Goal: Task Accomplishment & Management: Use online tool/utility

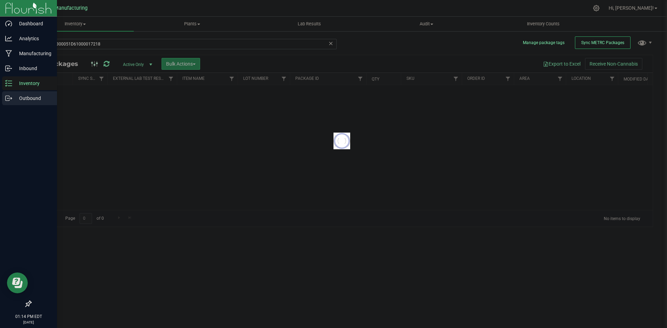
click at [10, 100] on icon at bounding box center [8, 98] width 7 height 7
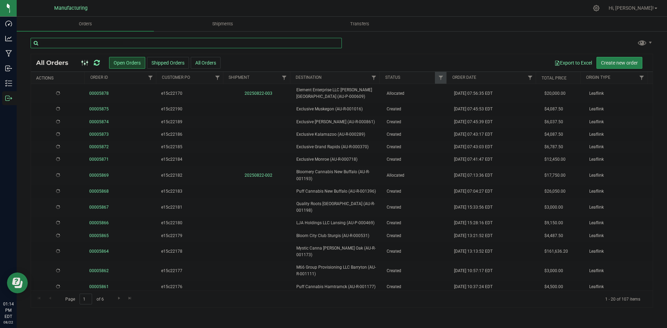
click at [98, 44] on input "text" at bounding box center [186, 43] width 311 height 10
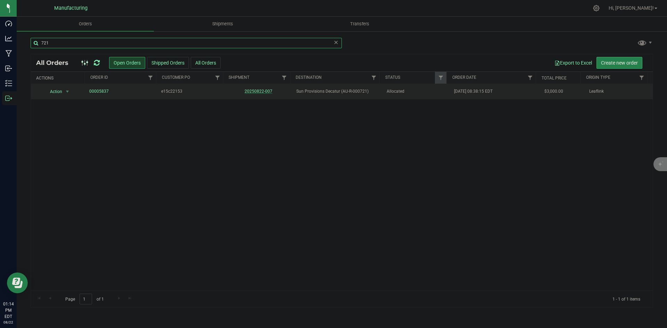
type input "721"
click at [250, 89] on link "20250822-007" at bounding box center [259, 91] width 28 height 5
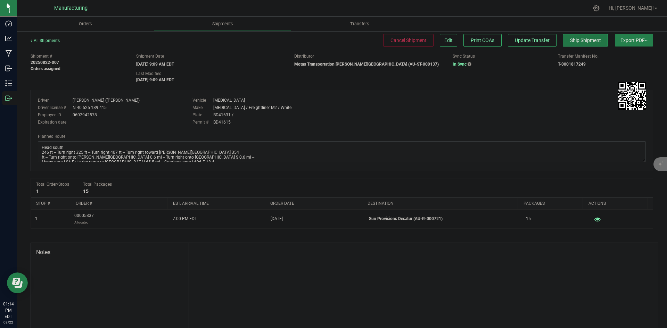
click at [578, 38] on span "Ship Shipment" at bounding box center [585, 41] width 31 height 6
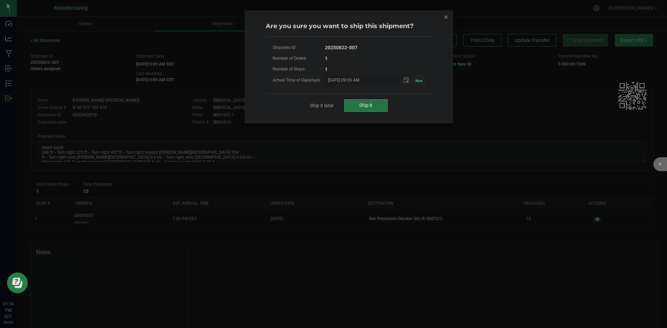
click at [377, 102] on button "Ship it" at bounding box center [365, 105] width 43 height 13
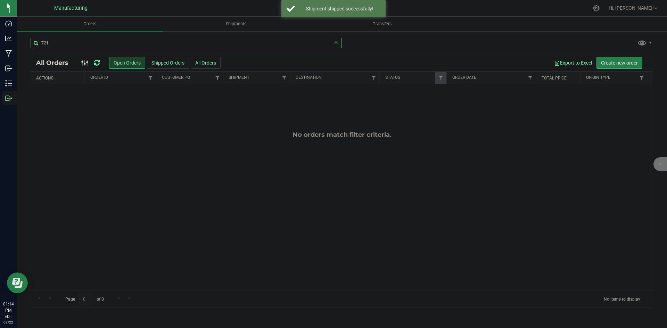
click at [110, 43] on input "721" at bounding box center [186, 43] width 311 height 10
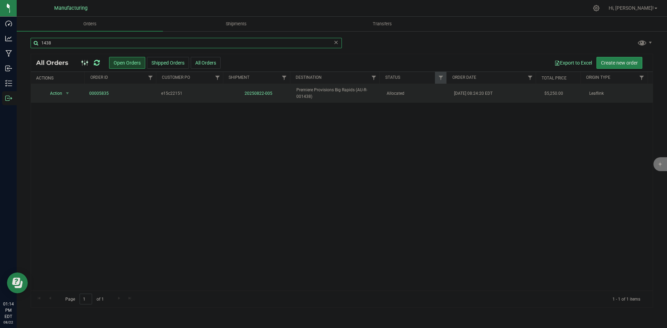
type input "1438"
click at [258, 91] on td "20250822-005" at bounding box center [259, 93] width 68 height 19
click at [259, 96] on link "20250822-005" at bounding box center [259, 93] width 28 height 5
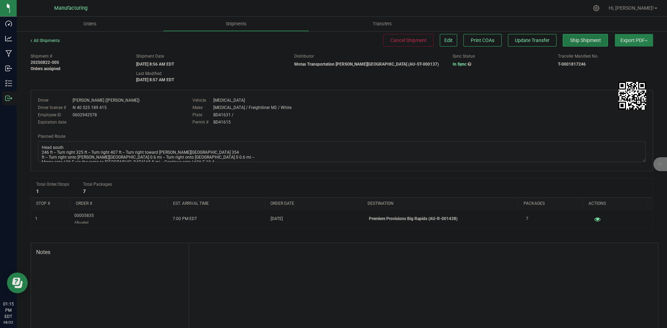
click at [570, 43] on span "Ship Shipment" at bounding box center [585, 41] width 31 height 6
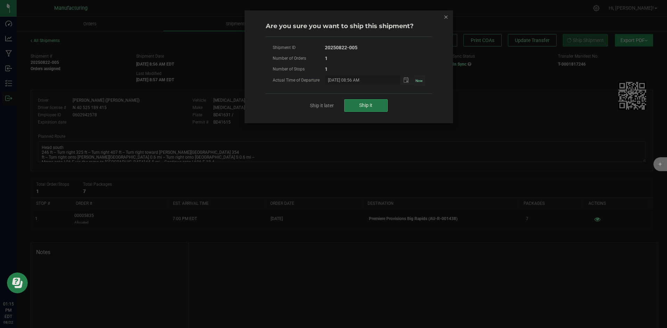
click at [369, 108] on span "Ship it" at bounding box center [365, 106] width 13 height 6
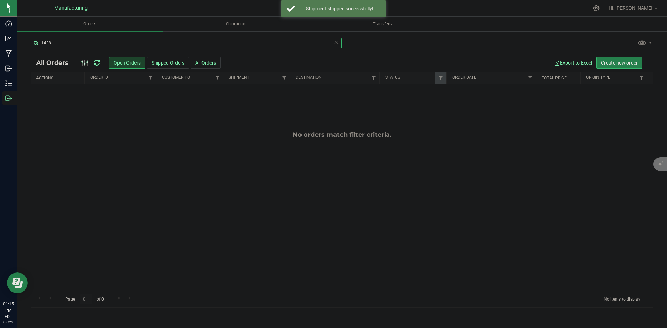
click at [81, 40] on input "1438" at bounding box center [186, 43] width 311 height 10
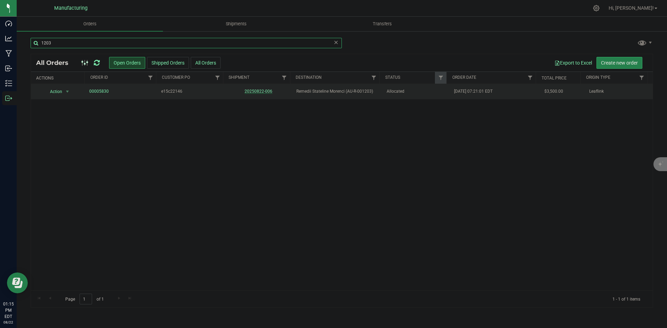
type input "1203"
click at [255, 92] on link "20250822-006" at bounding box center [259, 91] width 28 height 5
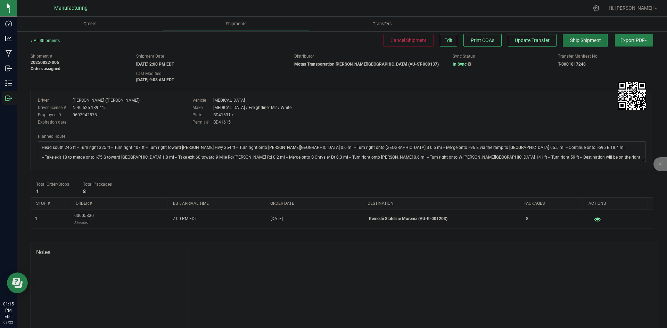
click at [585, 42] on span "Ship Shipment" at bounding box center [585, 41] width 31 height 6
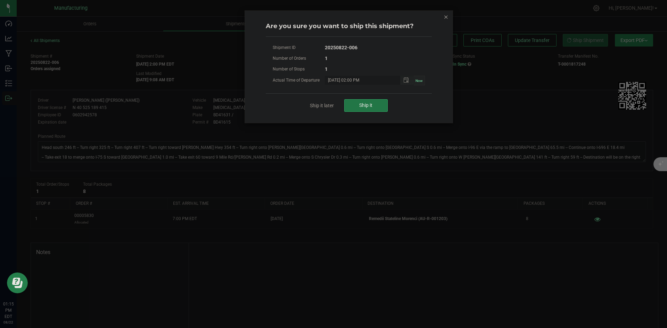
click at [363, 104] on span "Ship it" at bounding box center [365, 106] width 13 height 6
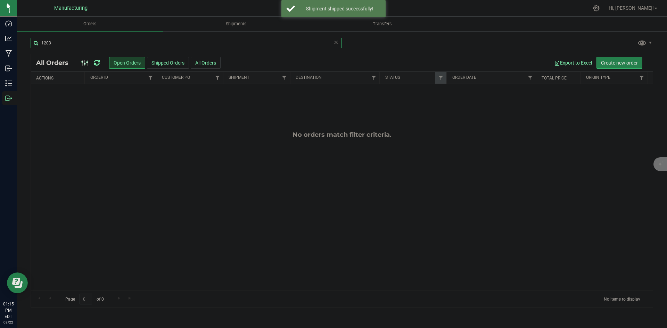
click at [99, 41] on input "1203" at bounding box center [186, 43] width 311 height 10
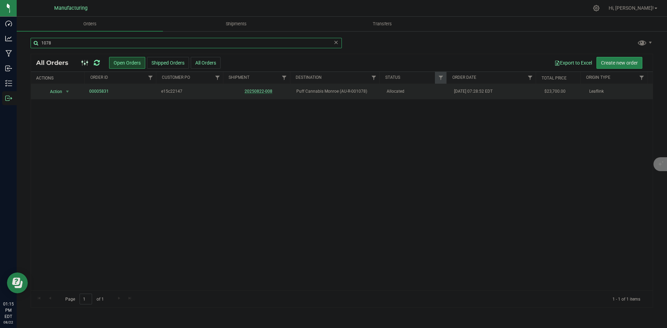
type input "1078"
click at [258, 91] on link "20250822-008" at bounding box center [259, 91] width 28 height 5
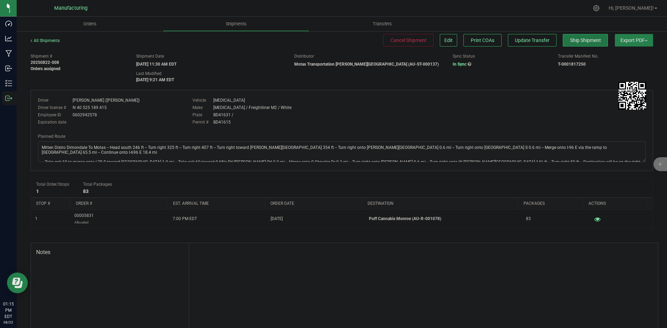
click at [574, 42] on span "Ship Shipment" at bounding box center [585, 41] width 31 height 6
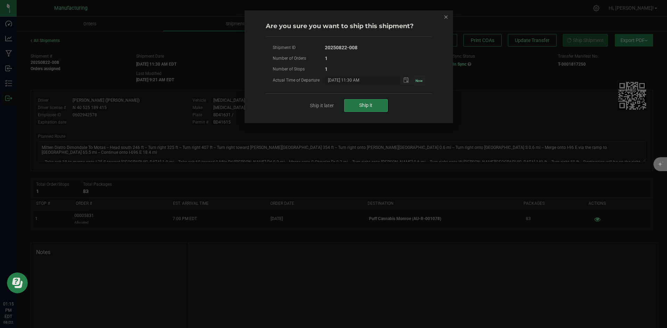
click at [373, 100] on button "Ship it" at bounding box center [365, 105] width 43 height 13
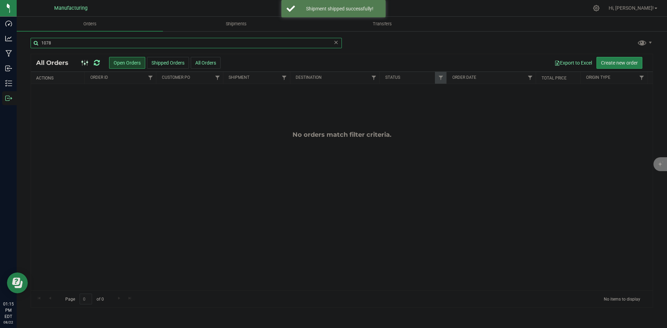
click at [64, 40] on input "1078" at bounding box center [186, 43] width 311 height 10
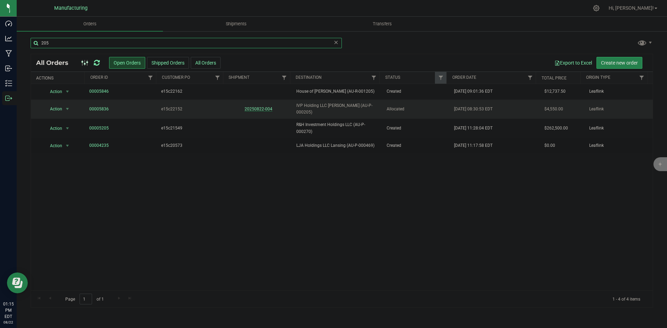
type input "205"
click at [256, 107] on link "20250822-004" at bounding box center [259, 109] width 28 height 5
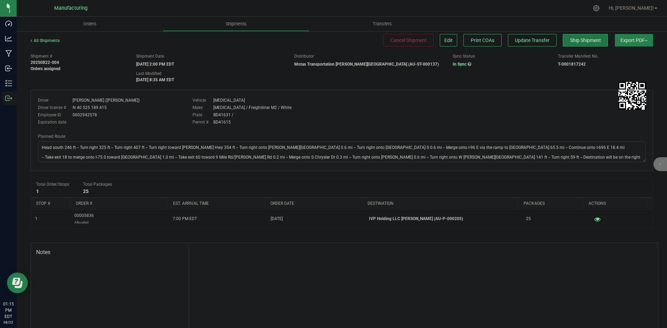
click at [577, 40] on span "Ship Shipment" at bounding box center [585, 41] width 31 height 6
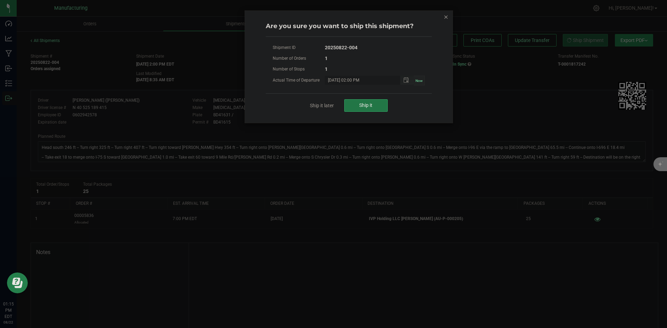
click at [373, 105] on button "Ship it" at bounding box center [365, 105] width 43 height 13
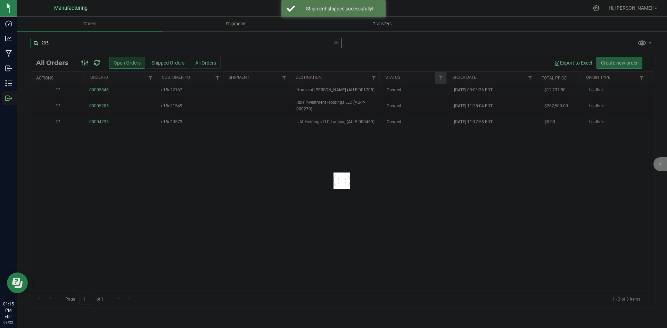
click at [91, 45] on input "205" at bounding box center [186, 43] width 311 height 10
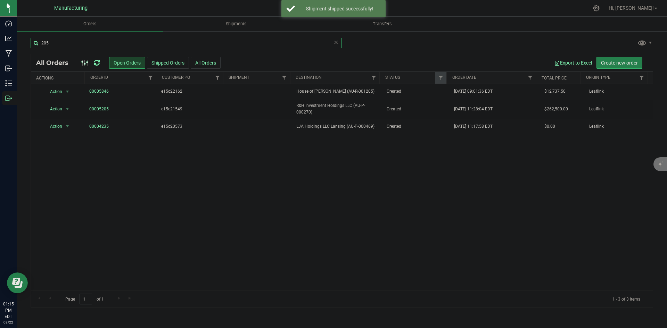
click at [91, 45] on input "205" at bounding box center [186, 43] width 311 height 10
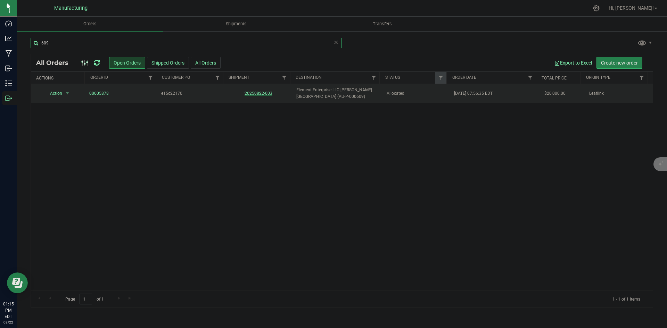
type input "609"
click at [253, 92] on link "20250822-003" at bounding box center [259, 93] width 28 height 5
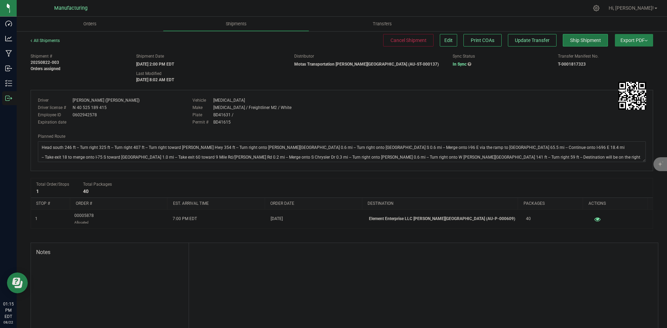
click at [574, 39] on span "Ship Shipment" at bounding box center [585, 41] width 31 height 6
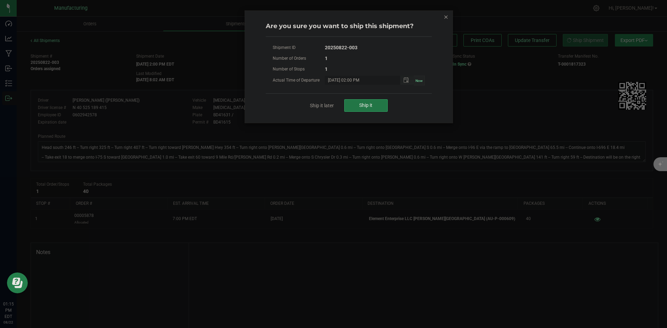
click at [377, 106] on button "Ship it" at bounding box center [365, 105] width 43 height 13
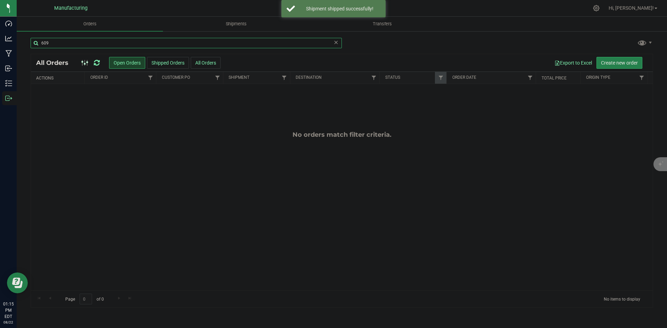
drag, startPoint x: 51, startPoint y: 38, endPoint x: 56, endPoint y: 43, distance: 6.1
click at [52, 39] on input "609" at bounding box center [186, 43] width 311 height 10
click at [56, 43] on input "609" at bounding box center [186, 43] width 311 height 10
click at [58, 43] on input "609" at bounding box center [186, 43] width 311 height 10
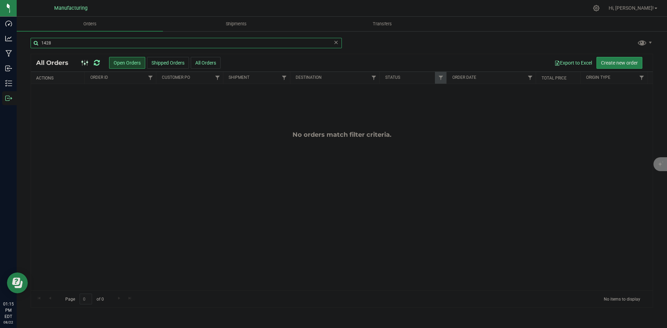
drag, startPoint x: 69, startPoint y: 42, endPoint x: 33, endPoint y: 44, distance: 36.2
click at [33, 44] on input "1428" at bounding box center [186, 43] width 311 height 10
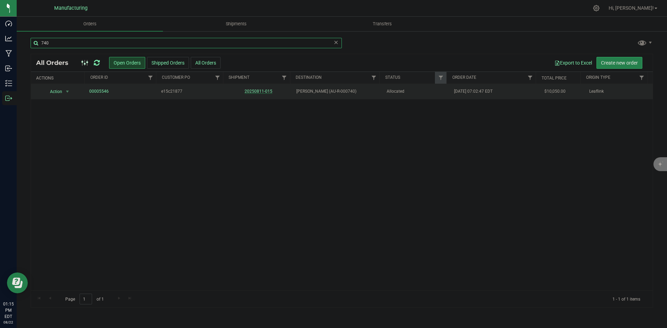
type input "740"
click at [257, 90] on link "20250811-015" at bounding box center [259, 91] width 28 height 5
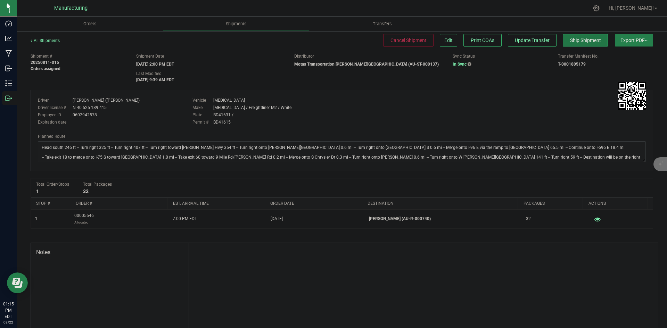
click at [570, 42] on span "Ship Shipment" at bounding box center [585, 41] width 31 height 6
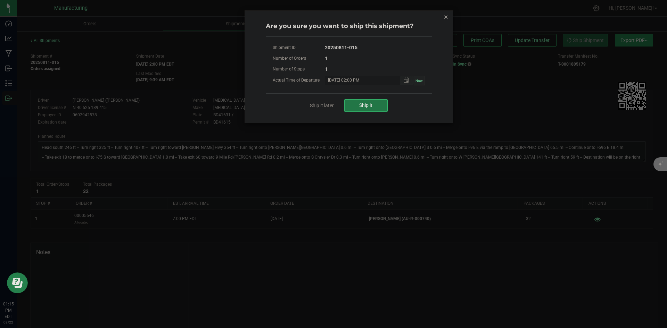
drag, startPoint x: 361, startPoint y: 110, endPoint x: 342, endPoint y: 101, distance: 20.4
click at [361, 110] on button "Ship it" at bounding box center [365, 105] width 43 height 13
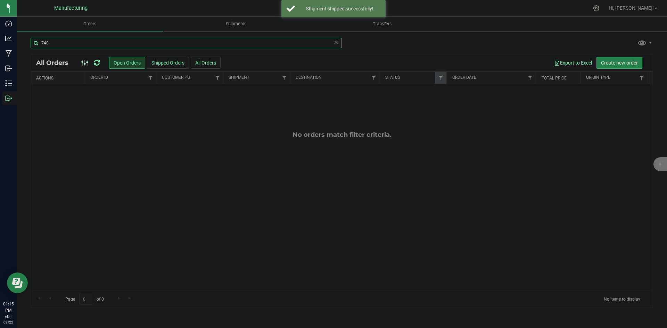
click at [50, 39] on input "740" at bounding box center [186, 43] width 311 height 10
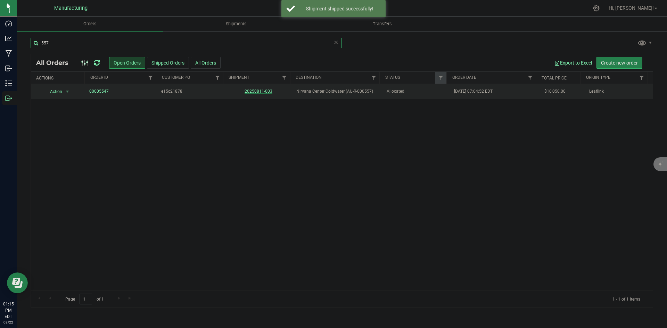
type input "557"
click at [260, 92] on link "20250811-003" at bounding box center [259, 91] width 28 height 5
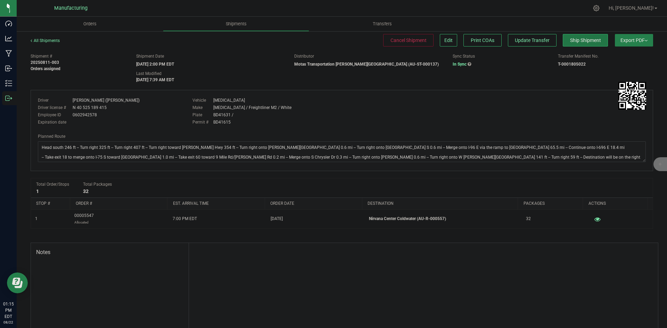
click at [570, 41] on span "Ship Shipment" at bounding box center [585, 41] width 31 height 6
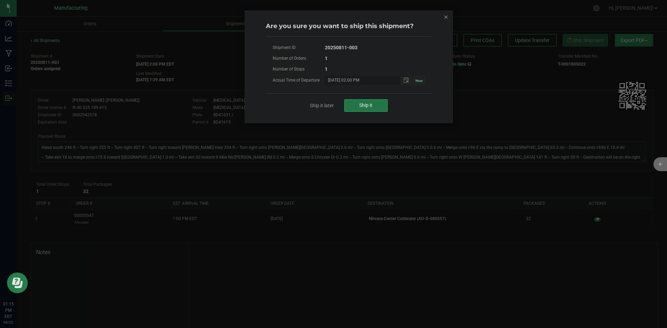
click at [380, 104] on button "Ship it" at bounding box center [365, 105] width 43 height 13
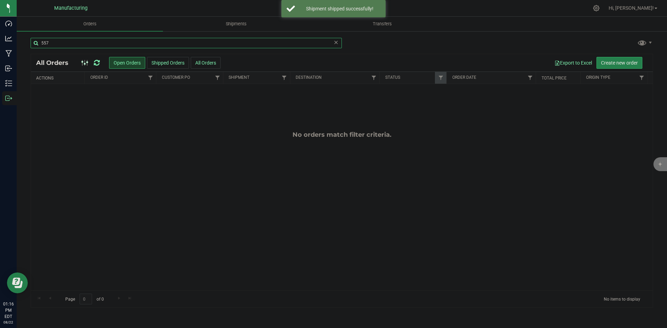
click at [64, 43] on input "557" at bounding box center [186, 43] width 311 height 10
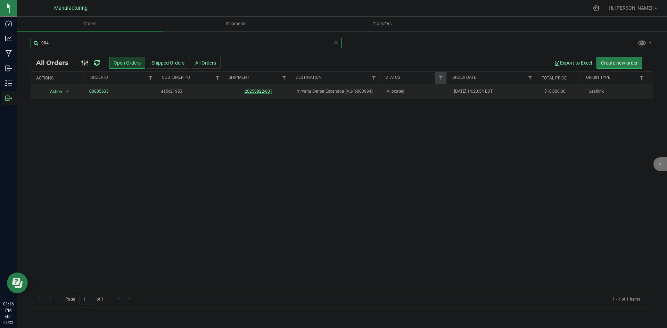
type input "984"
click at [254, 91] on link "20250822-001" at bounding box center [259, 91] width 28 height 5
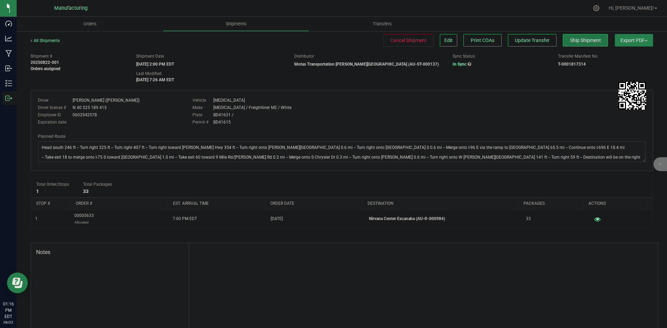
click at [583, 40] on span "Ship Shipment" at bounding box center [585, 41] width 31 height 6
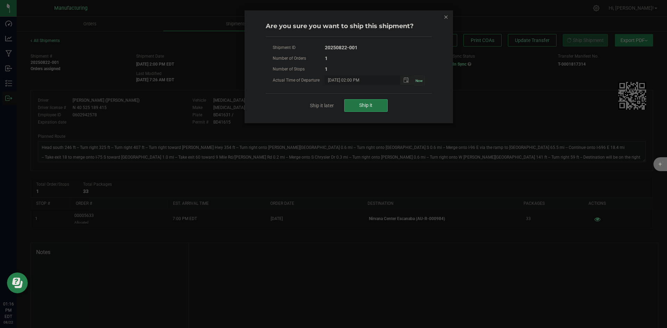
drag, startPoint x: 368, startPoint y: 104, endPoint x: 287, endPoint y: 89, distance: 81.7
click at [368, 104] on span "Ship it" at bounding box center [365, 106] width 13 height 6
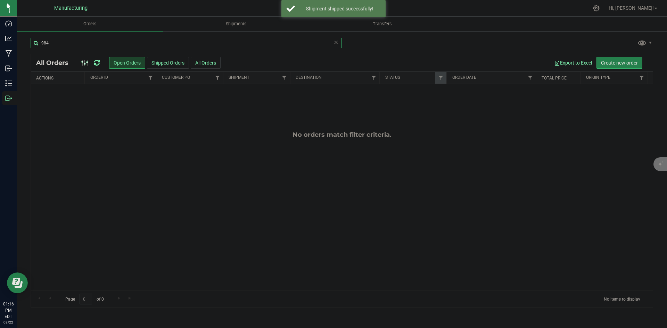
click at [61, 42] on input "984" at bounding box center [186, 43] width 311 height 10
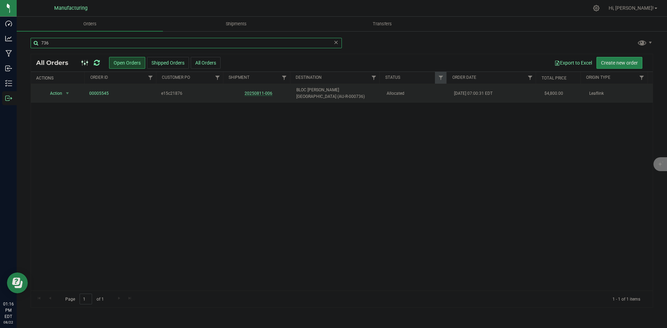
type input "736"
click at [260, 92] on link "20250811-006" at bounding box center [259, 93] width 28 height 5
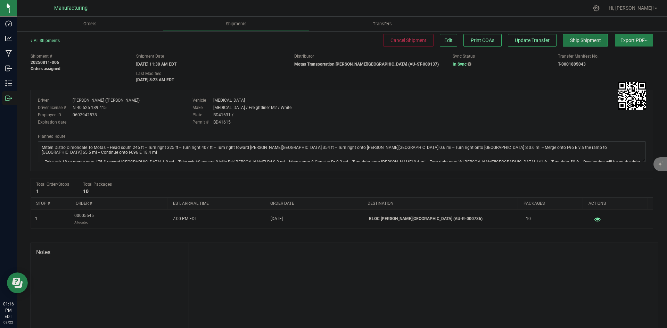
click at [579, 42] on span "Ship Shipment" at bounding box center [585, 41] width 31 height 6
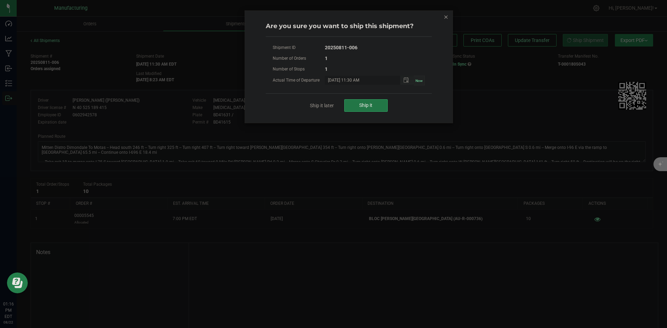
click at [351, 110] on button "Ship it" at bounding box center [365, 105] width 43 height 13
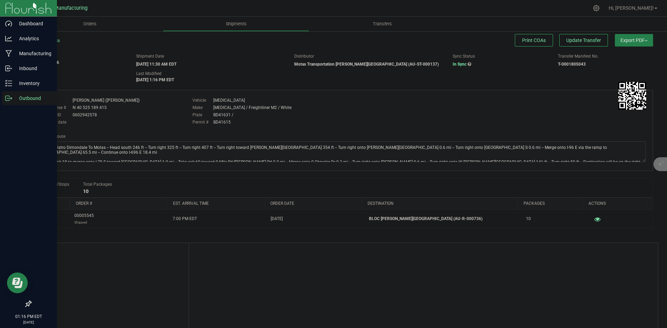
drag, startPoint x: 9, startPoint y: 97, endPoint x: 23, endPoint y: 92, distance: 14.2
click at [10, 96] on icon at bounding box center [8, 98] width 7 height 7
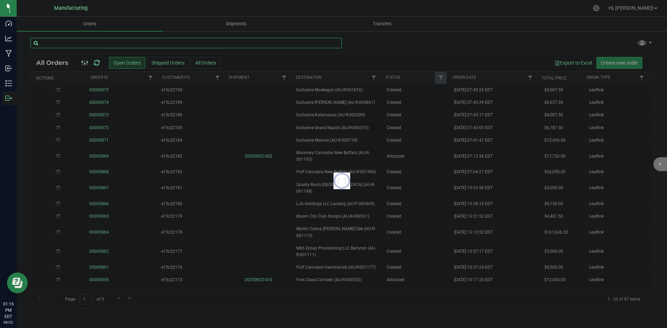
click at [128, 44] on input "text" at bounding box center [186, 43] width 311 height 10
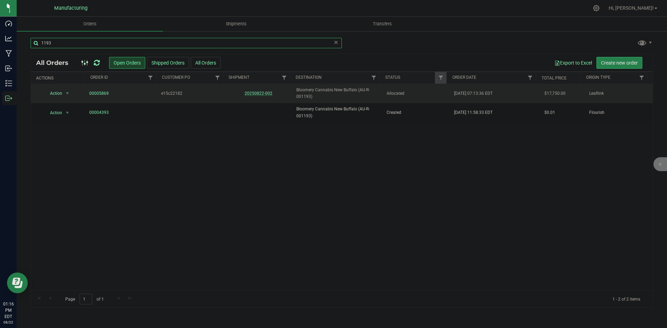
type input "1193"
click at [256, 94] on link "20250822-002" at bounding box center [259, 93] width 28 height 5
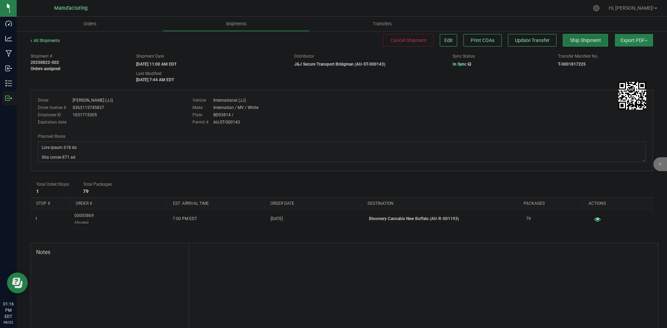
click at [575, 41] on span "Ship Shipment" at bounding box center [585, 41] width 31 height 6
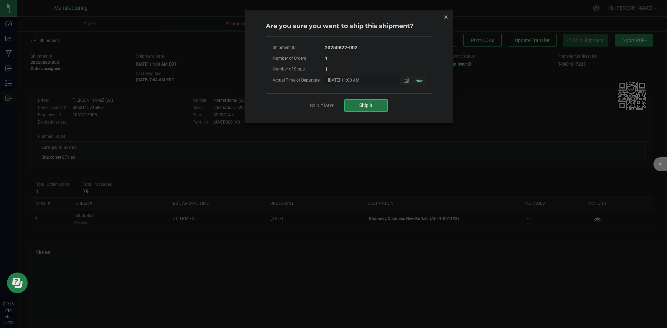
click at [371, 108] on button "Ship it" at bounding box center [365, 105] width 43 height 13
